Goal: Information Seeking & Learning: Learn about a topic

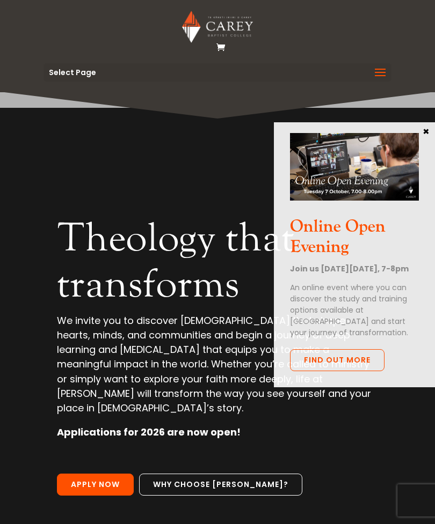
click at [377, 73] on span at bounding box center [379, 79] width 17 height 30
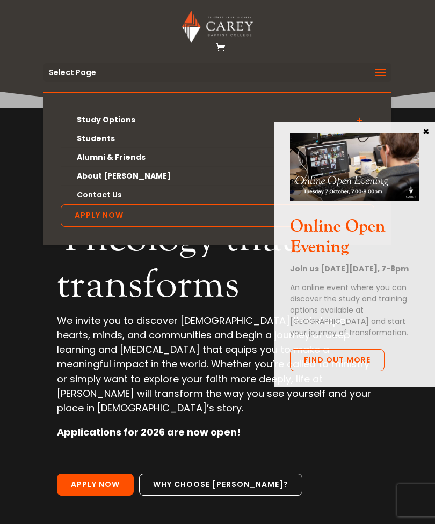
click at [123, 123] on link "Study Options" at bounding box center [217, 120] width 313 height 19
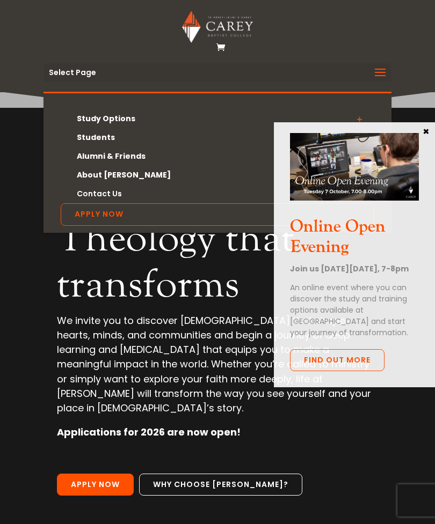
click at [433, 127] on div "Online Open Evening Join us on Tuesday 7 October, 7-8pm An online event where y…" at bounding box center [354, 254] width 161 height 265
click at [432, 130] on div "Online Open Evening Join us on Tuesday 7 October, 7-8pm An online event where y…" at bounding box center [354, 254] width 161 height 265
click at [433, 130] on div "Online Open Evening Join us on Tuesday 7 October, 7-8pm An online event where y…" at bounding box center [354, 254] width 161 height 265
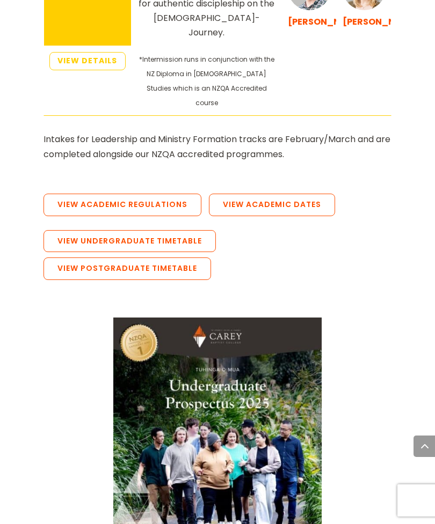
scroll to position [2535, 0]
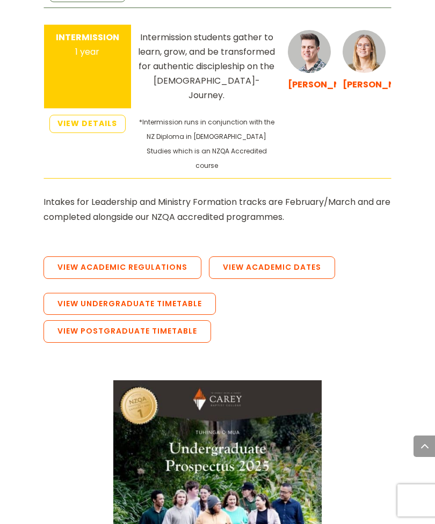
click at [211, 320] on link "View Postgraduate Timetable" at bounding box center [126, 331] width 167 height 23
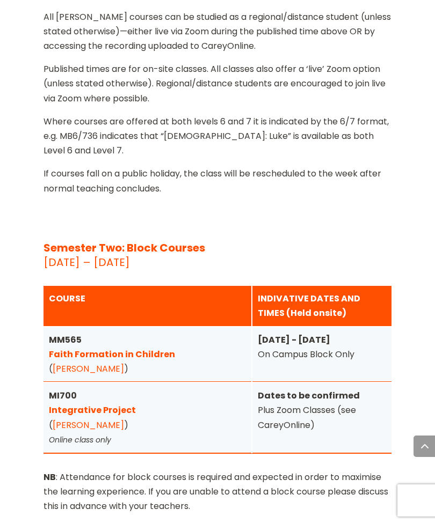
scroll to position [5118, 0]
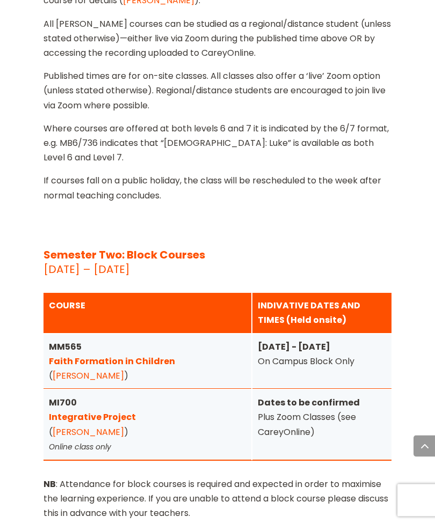
click at [136, 356] on link "Faith Formation in Children" at bounding box center [112, 362] width 126 height 12
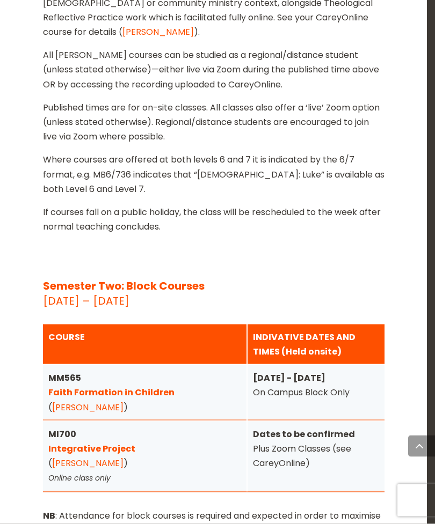
scroll to position [5119, 0]
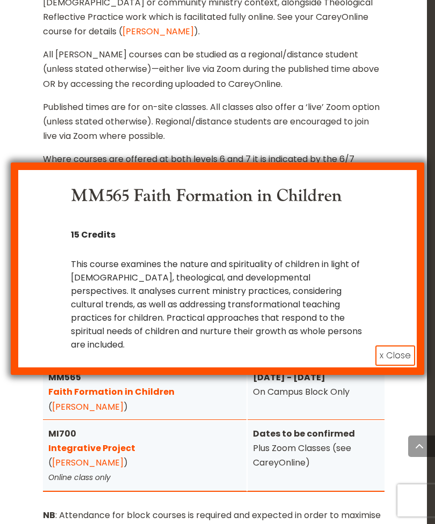
click at [400, 345] on button "x Close" at bounding box center [395, 355] width 40 height 20
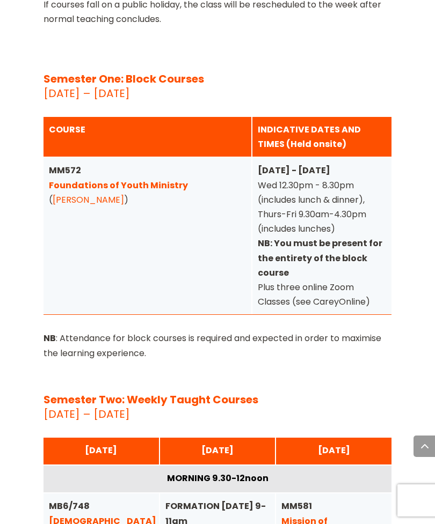
scroll to position [3959, 0]
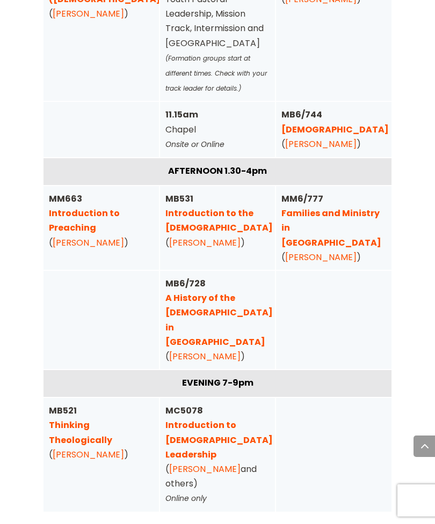
scroll to position [4525, 0]
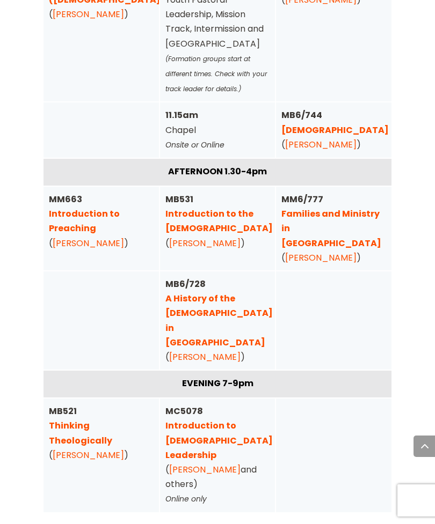
click at [212, 419] on link "Introduction to Christian Leadership" at bounding box center [218, 439] width 107 height 41
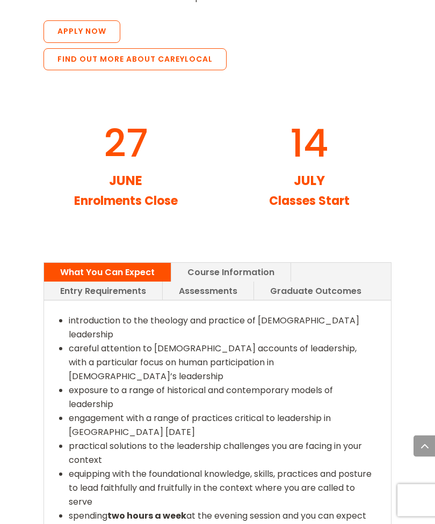
scroll to position [1755, 0]
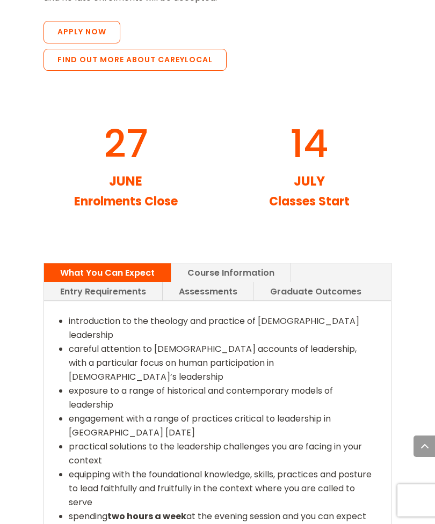
click at [228, 263] on link "Course Information" at bounding box center [230, 272] width 119 height 19
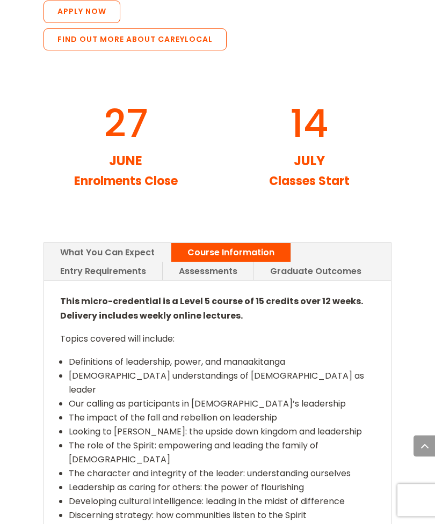
scroll to position [1776, 0]
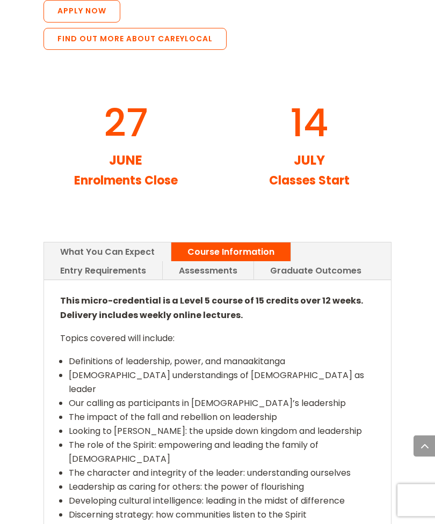
click at [125, 262] on link "Entry Requirements" at bounding box center [103, 271] width 118 height 19
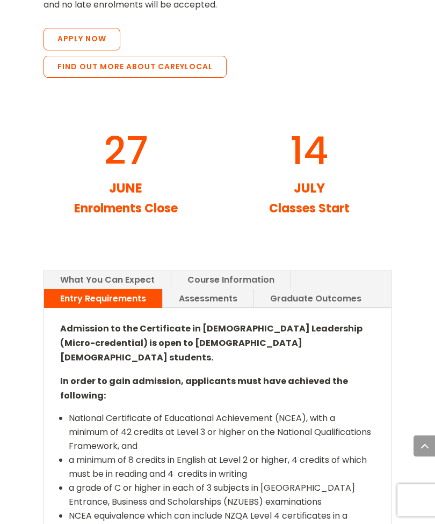
scroll to position [1746, 0]
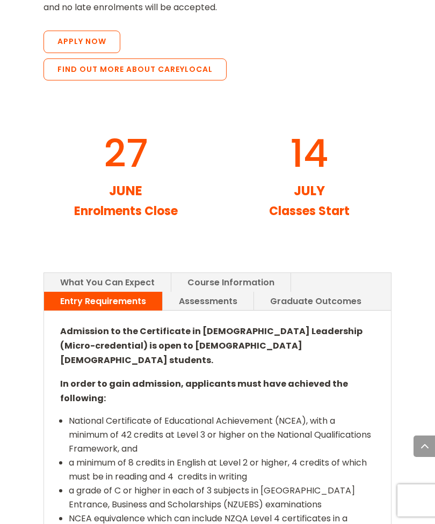
click at [197, 292] on link "Assessments" at bounding box center [208, 301] width 91 height 19
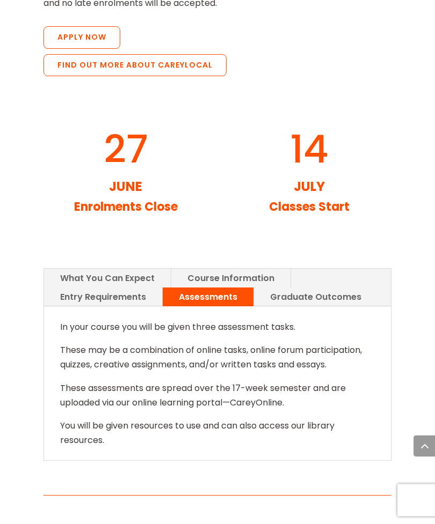
scroll to position [1750, 0]
click at [310, 288] on link "Graduate Outcomes" at bounding box center [315, 297] width 123 height 19
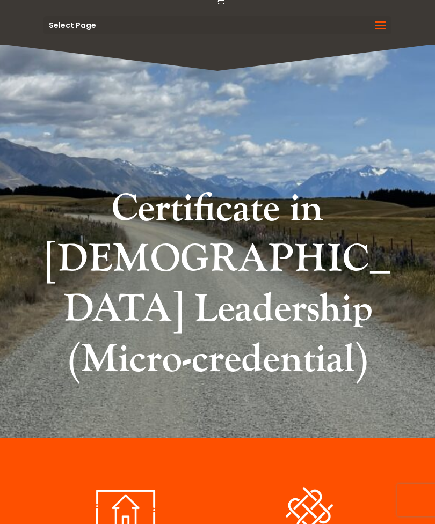
scroll to position [0, 0]
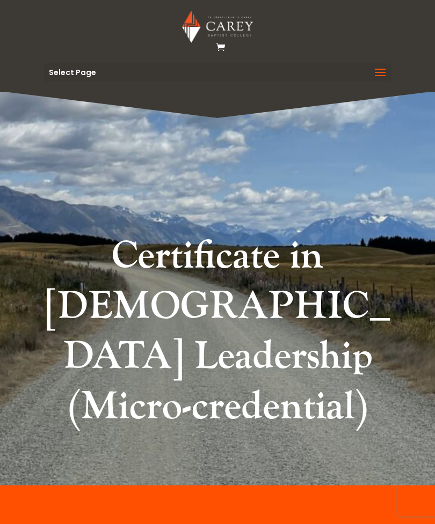
click at [379, 69] on span at bounding box center [379, 79] width 17 height 30
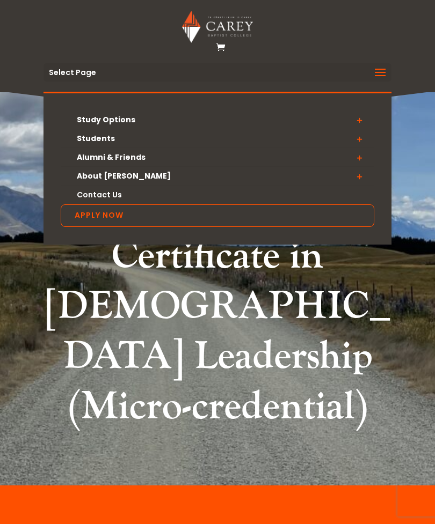
click at [208, 291] on h1 "Certificate in [DEMOGRAPHIC_DATA] Leadership (Micro-credential)" at bounding box center [217, 334] width 348 height 206
click at [122, 115] on link "Study Options" at bounding box center [217, 120] width 313 height 19
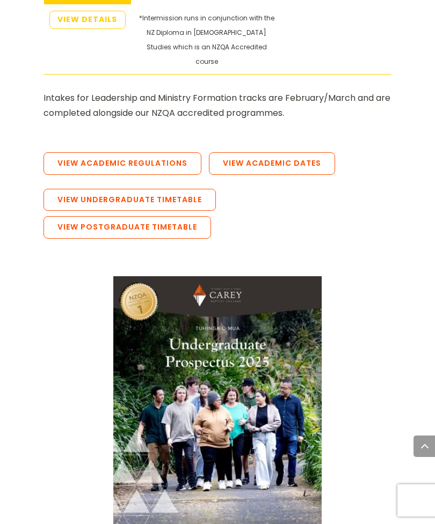
scroll to position [2646, 0]
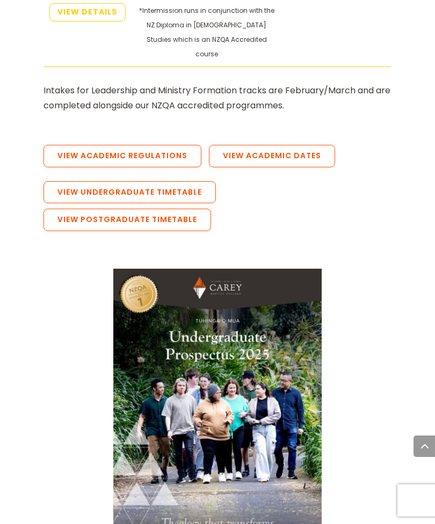
click at [152, 181] on link "View Undergraduate Timetable" at bounding box center [129, 192] width 172 height 23
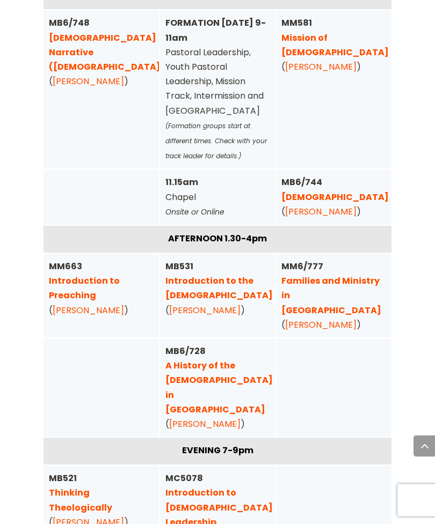
scroll to position [4458, 0]
click at [317, 284] on link "Families and Ministry in Aotearoa" at bounding box center [331, 295] width 100 height 41
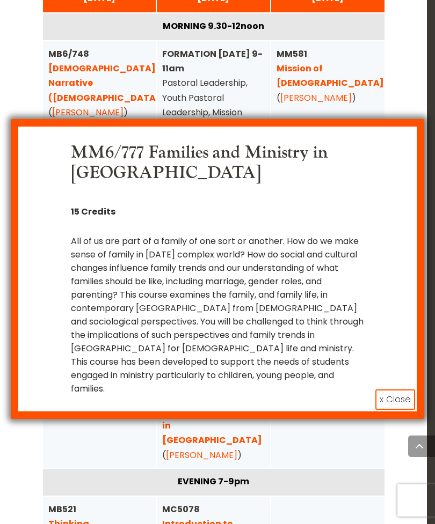
click at [400, 390] on button "x Close" at bounding box center [395, 399] width 40 height 20
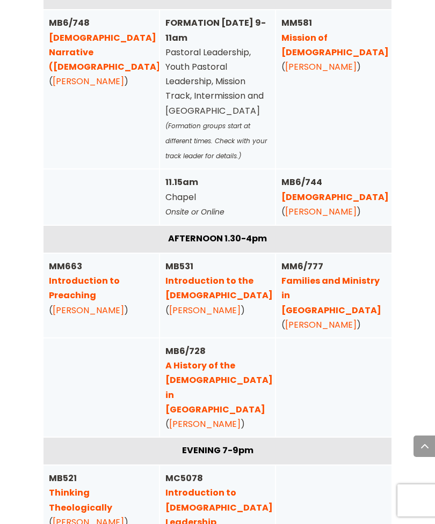
click at [304, 281] on link "Families and Ministry in Aotearoa" at bounding box center [331, 295] width 100 height 41
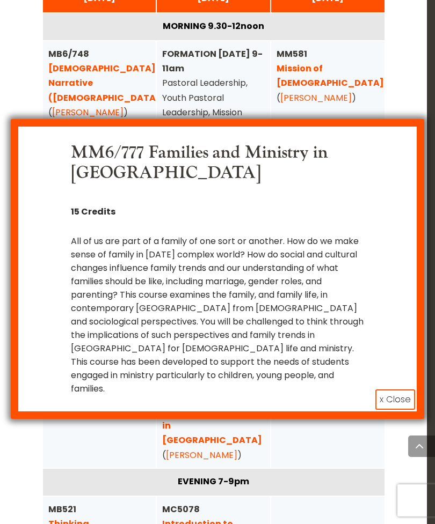
click at [398, 389] on button "x Close" at bounding box center [395, 399] width 40 height 20
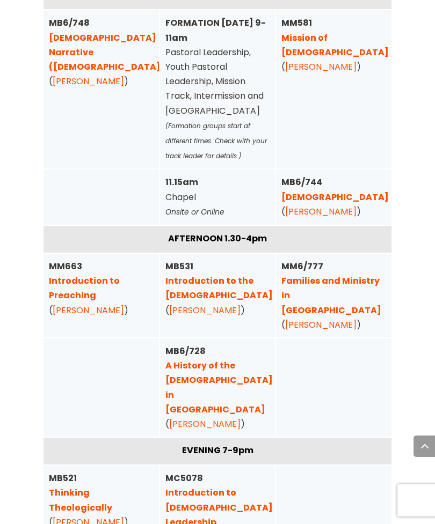
click at [303, 260] on strong "MM6/777 Families and Ministry in [GEOGRAPHIC_DATA]" at bounding box center [331, 288] width 100 height 56
click at [310, 266] on strong "MM6/777 Families and Ministry in [GEOGRAPHIC_DATA]" at bounding box center [331, 288] width 100 height 56
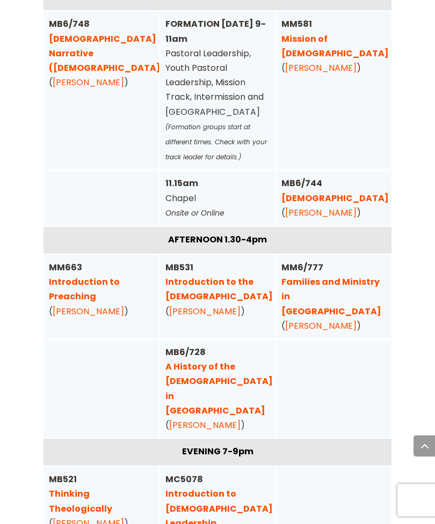
scroll to position [4458, 0]
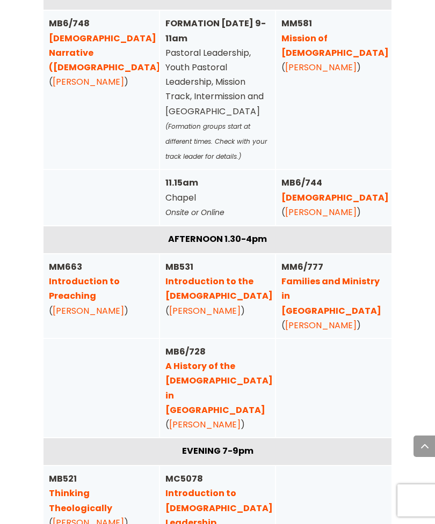
click at [310, 282] on link "Families and Ministry in Aotearoa" at bounding box center [331, 295] width 100 height 41
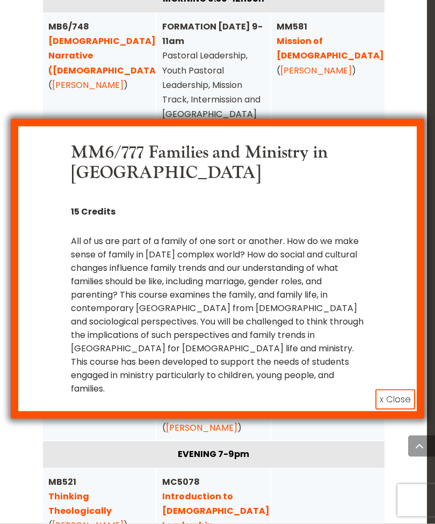
scroll to position [4486, 0]
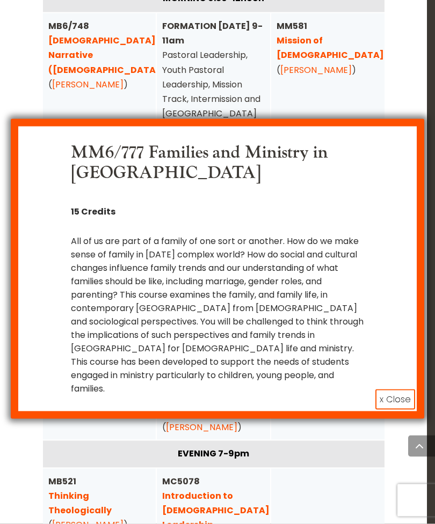
click at [399, 389] on button "x Close" at bounding box center [395, 399] width 40 height 20
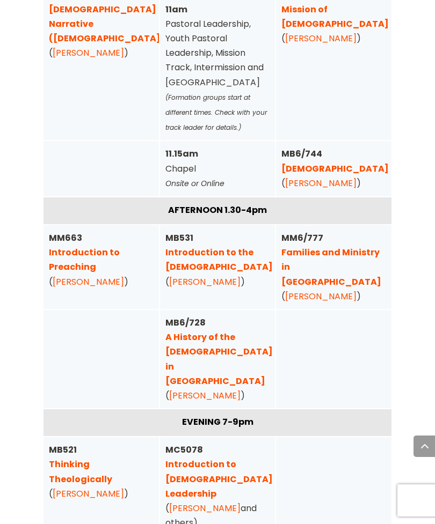
click at [306, 232] on strong "MM6/777 Families and Ministry in [GEOGRAPHIC_DATA]" at bounding box center [331, 260] width 100 height 56
click at [310, 241] on strong "MM6/777 Families and Ministry in [GEOGRAPHIC_DATA]" at bounding box center [331, 260] width 100 height 56
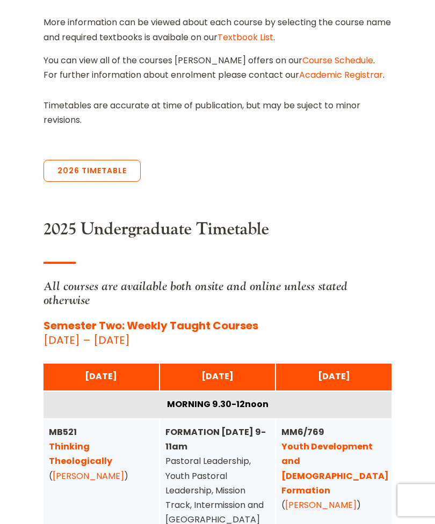
scroll to position [0, 0]
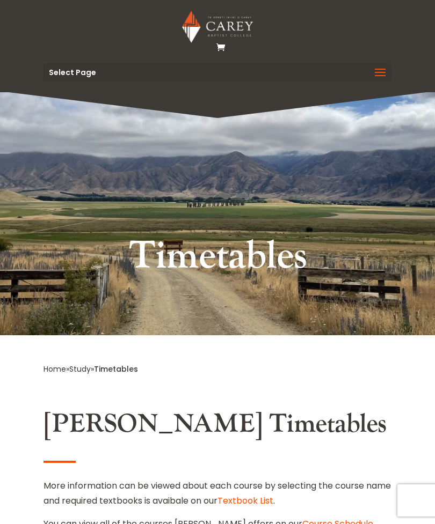
click at [381, 70] on span at bounding box center [379, 79] width 17 height 30
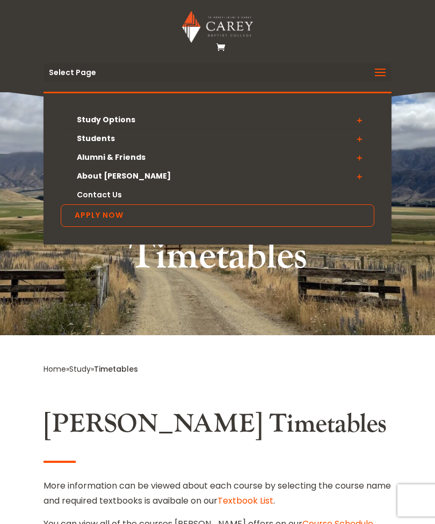
click at [406, 53] on header "Study Options Certificate in Christian Leadership (Micro-credential) Intermissi…" at bounding box center [217, 46] width 435 height 92
click at [413, 51] on header "Study Options Certificate in Christian Leadership (Micro-credential) Intermissi…" at bounding box center [217, 46] width 435 height 92
click at [228, 21] on img at bounding box center [217, 27] width 70 height 32
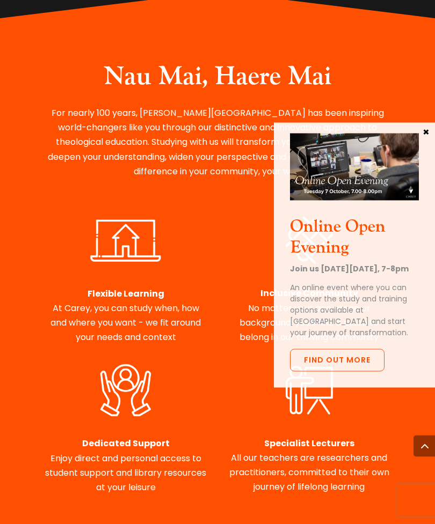
scroll to position [555, 0]
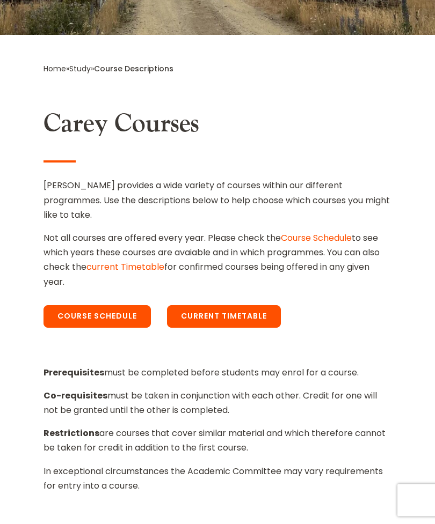
scroll to position [301, 0]
click at [118, 305] on link "Course Schedule" at bounding box center [96, 316] width 107 height 23
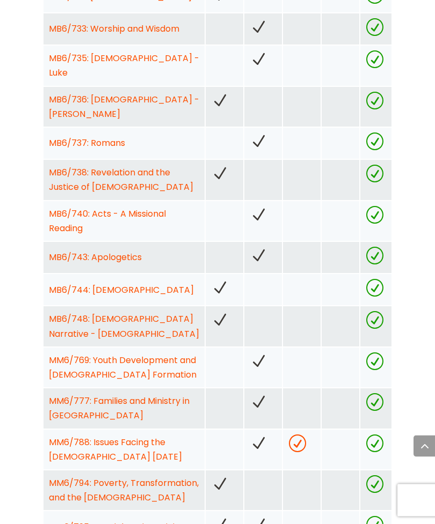
scroll to position [1799, 0]
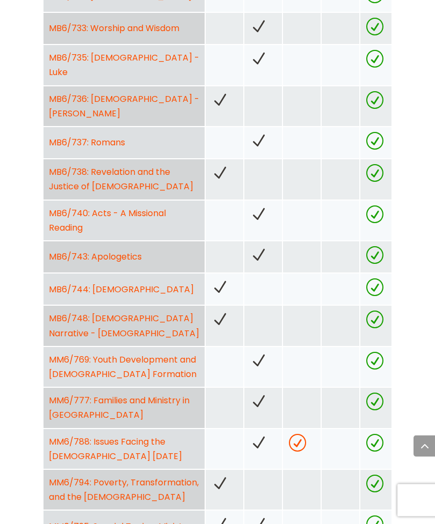
click at [152, 395] on link "MM6/777: Families and Ministry in [GEOGRAPHIC_DATA]" at bounding box center [119, 408] width 141 height 27
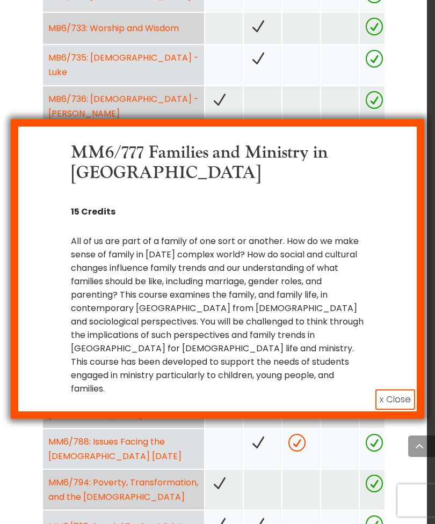
click at [396, 392] on button "x Close" at bounding box center [395, 399] width 40 height 20
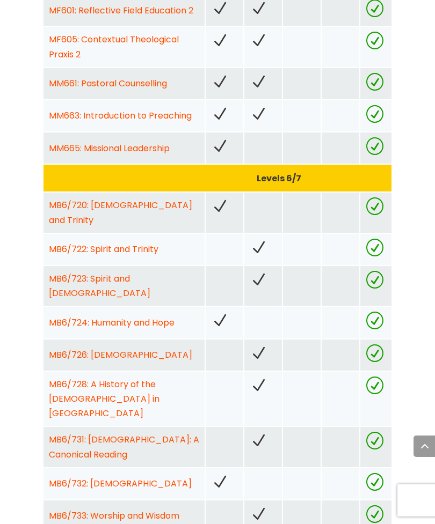
scroll to position [1294, 0]
